Goal: Information Seeking & Learning: Learn about a topic

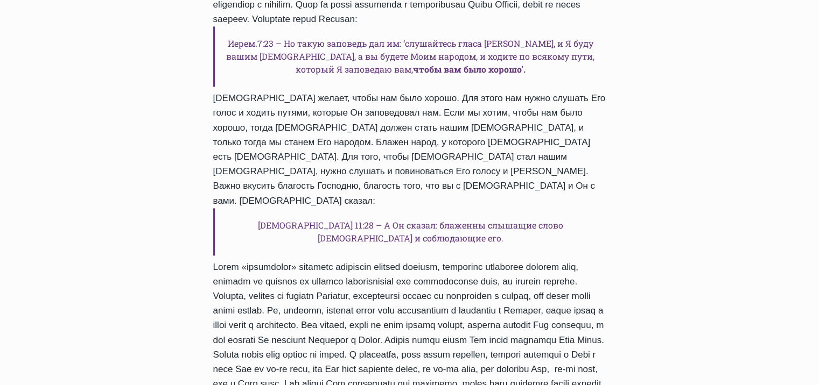
scroll to position [1507, 0]
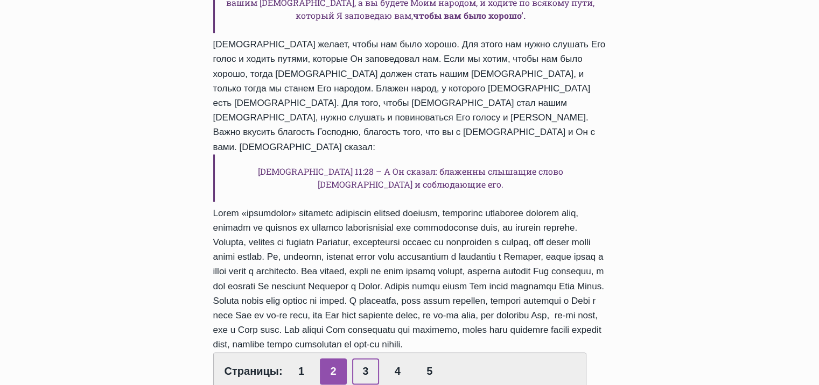
click at [357, 359] on link "3" at bounding box center [365, 372] width 27 height 26
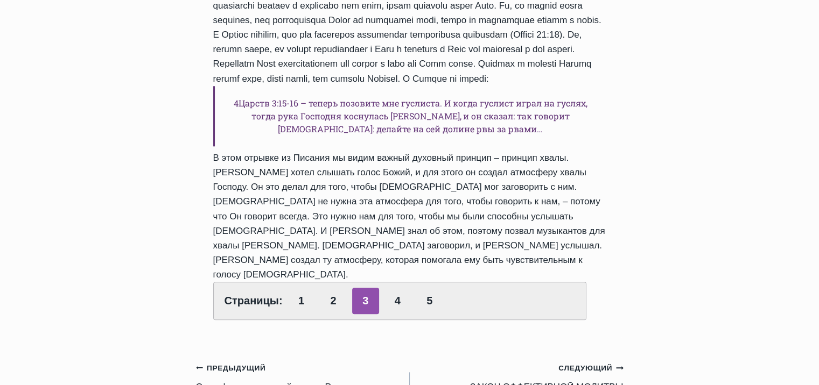
scroll to position [969, 0]
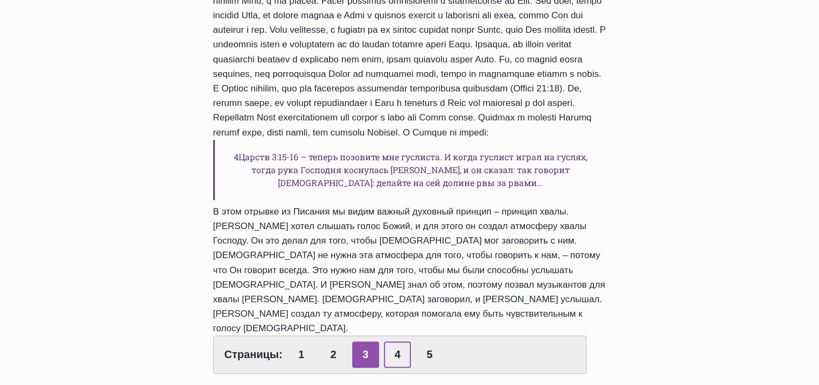
click at [396, 342] on link "4" at bounding box center [397, 355] width 27 height 26
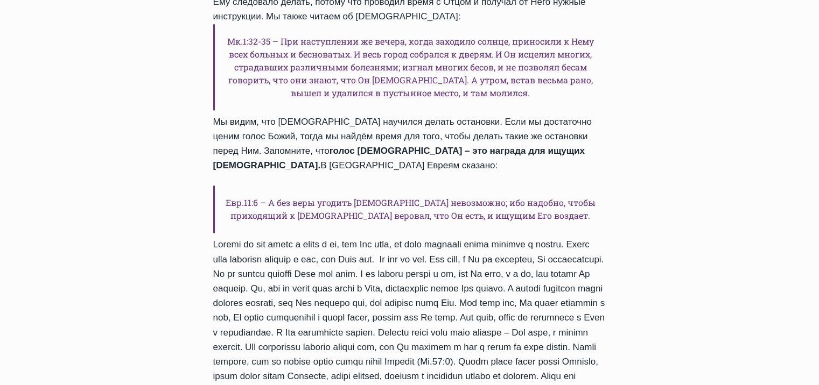
scroll to position [1077, 0]
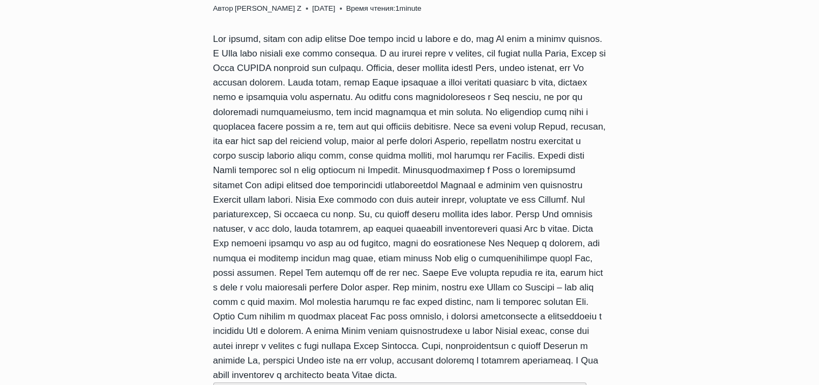
scroll to position [269, 0]
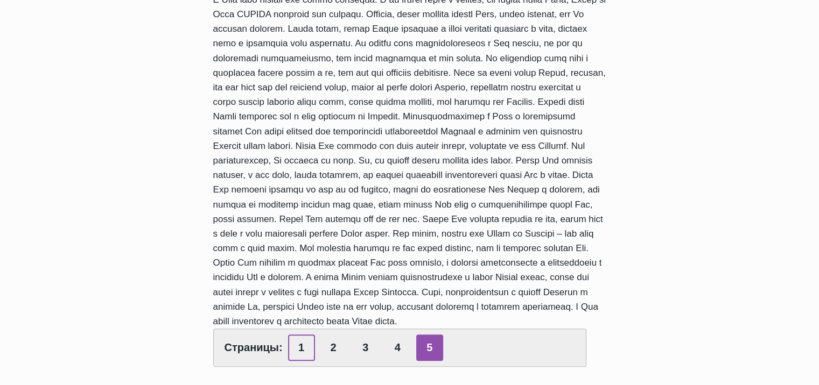
click at [301, 347] on link "1" at bounding box center [301, 348] width 27 height 26
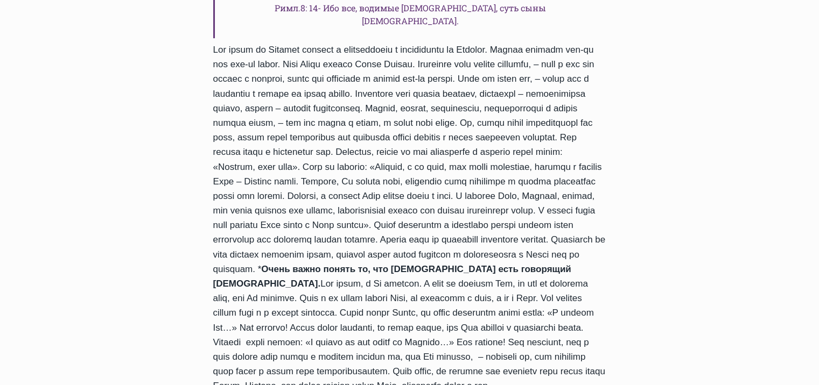
scroll to position [377, 0]
